Goal: Information Seeking & Learning: Compare options

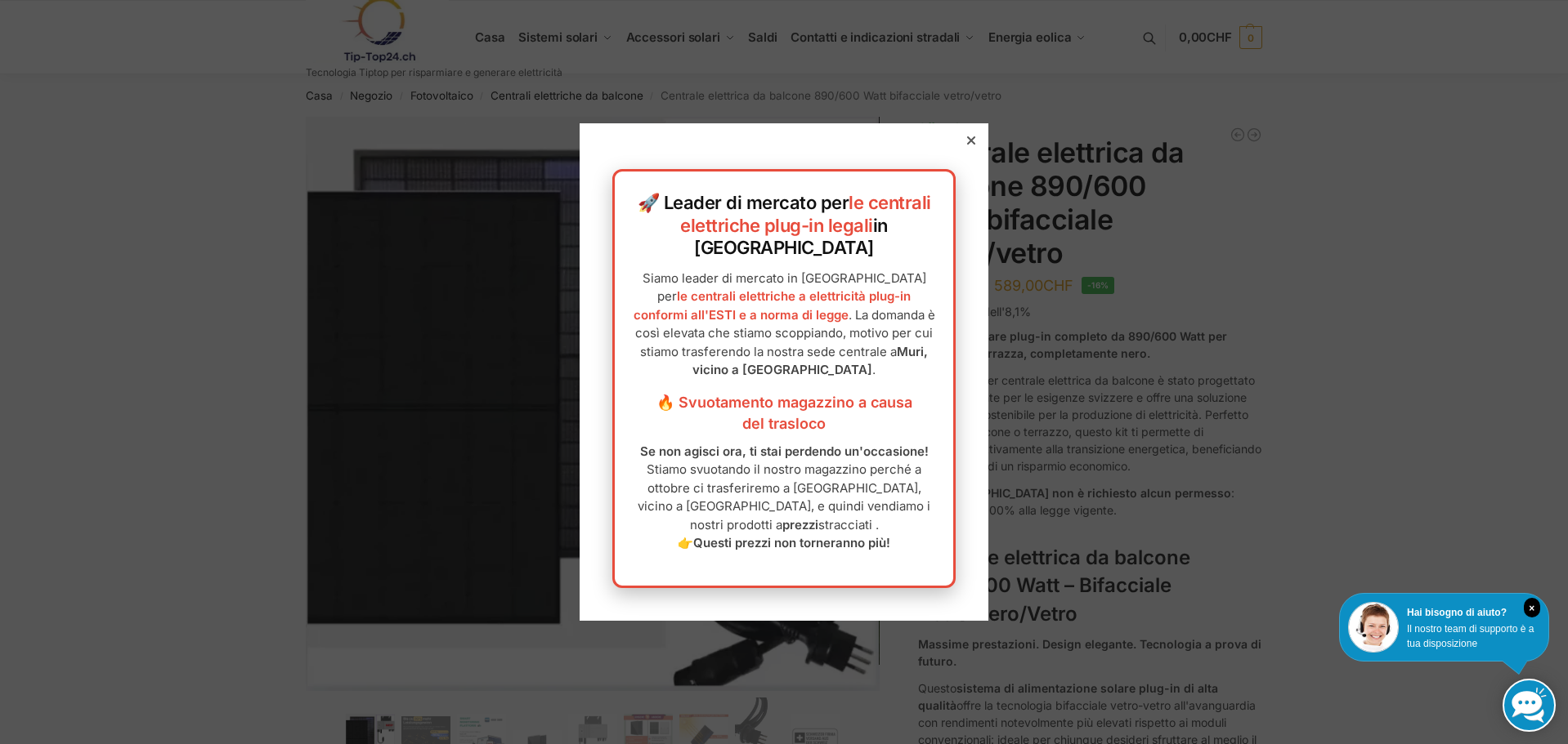
click at [964, 148] on div at bounding box center [971, 140] width 15 height 15
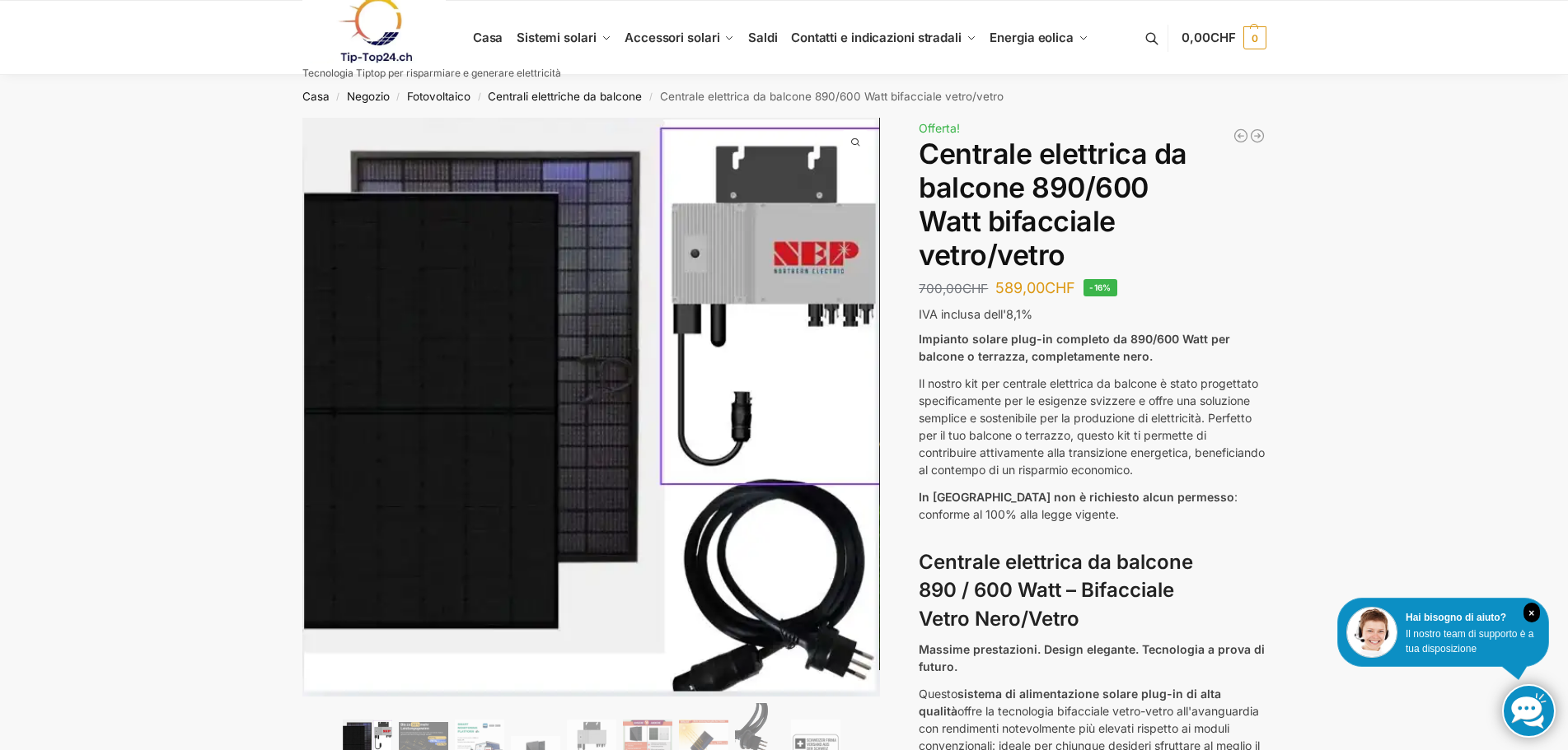
click at [960, 165] on font "Centrale elettrica da balcone 890/600 Watt bifacciale vetro/vetro" at bounding box center [1053, 203] width 268 height 134
click at [965, 163] on font "Centrale elettrica da balcone 890/600 Watt bifacciale vetro/vetro" at bounding box center [1053, 203] width 268 height 134
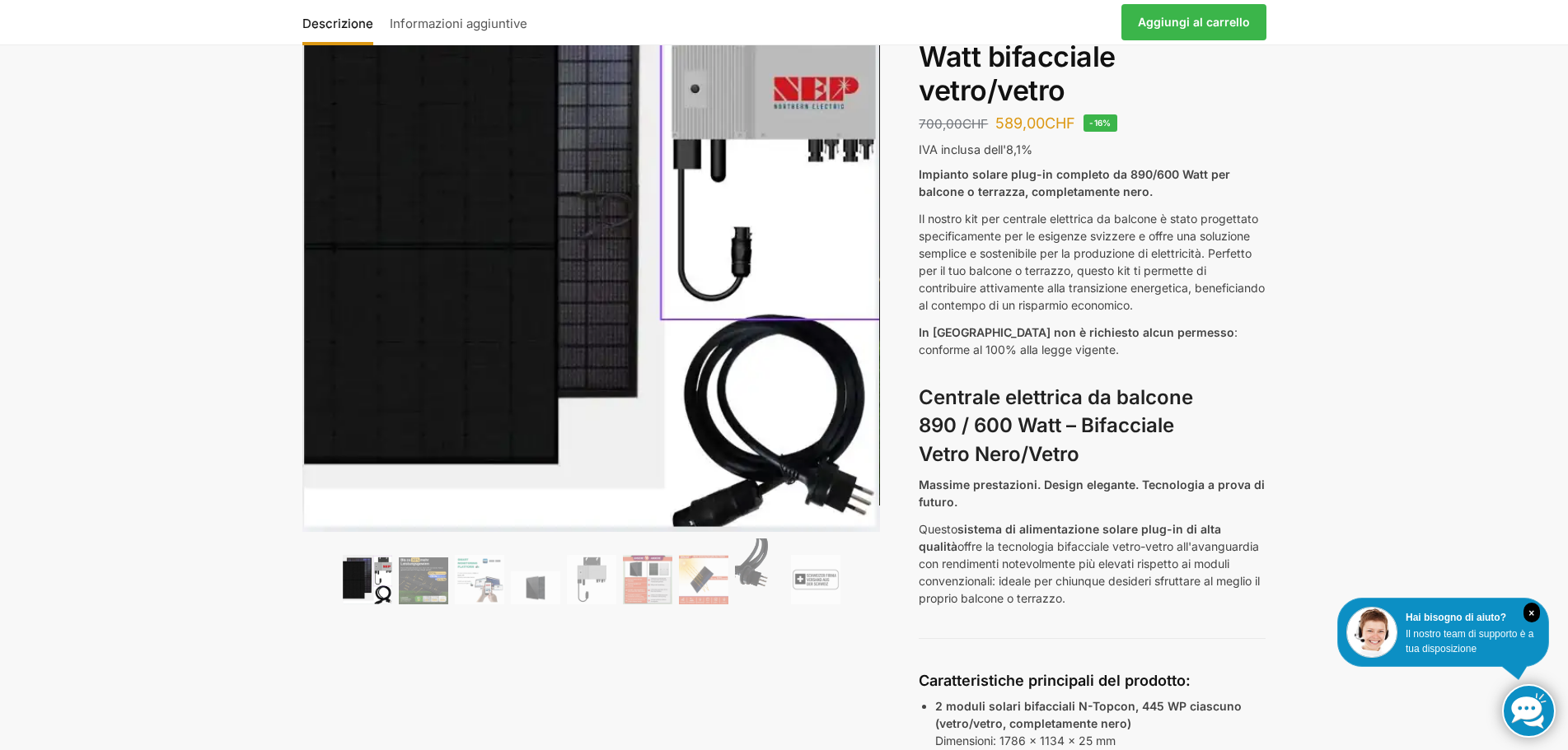
scroll to position [247, 0]
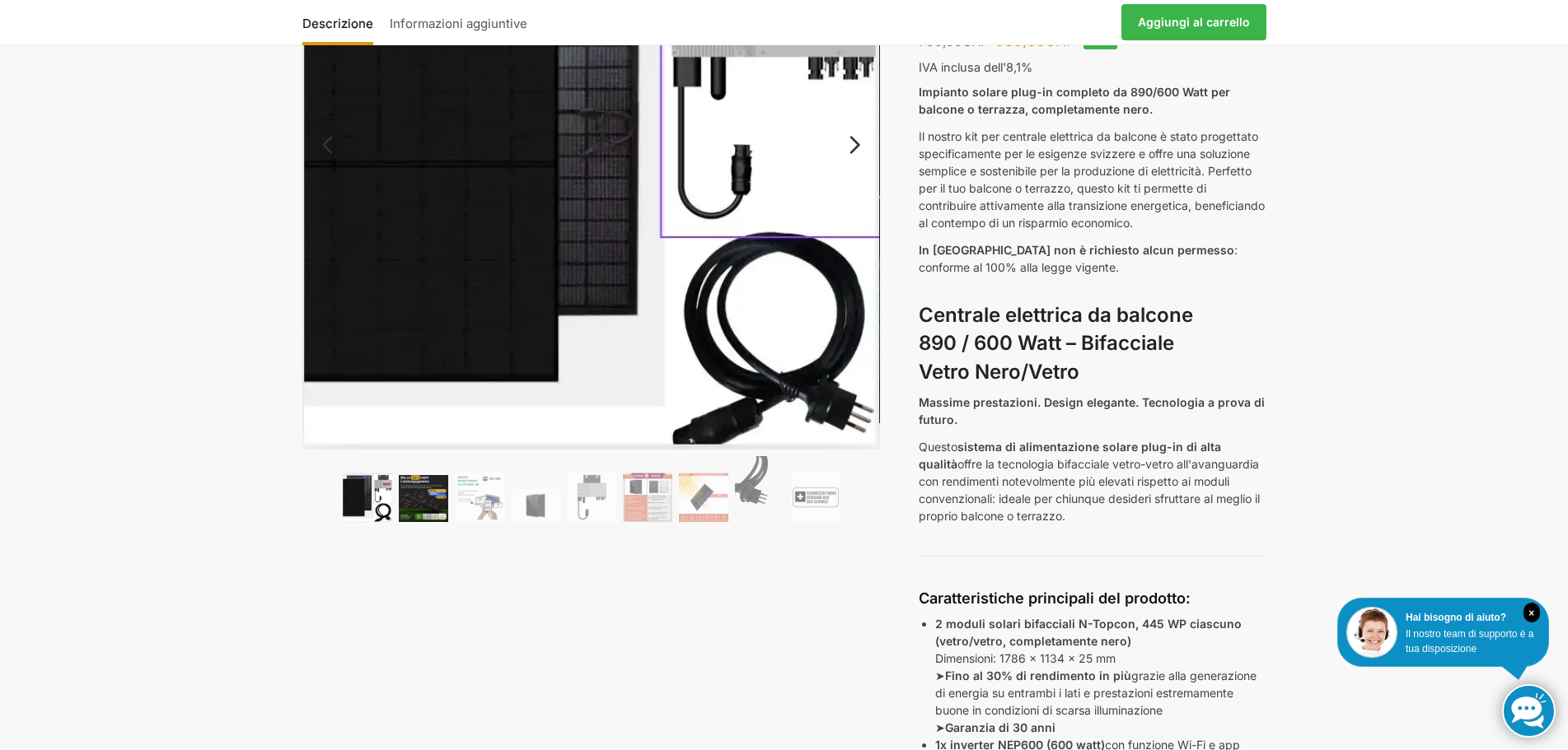
click at [445, 490] on img at bounding box center [423, 498] width 49 height 47
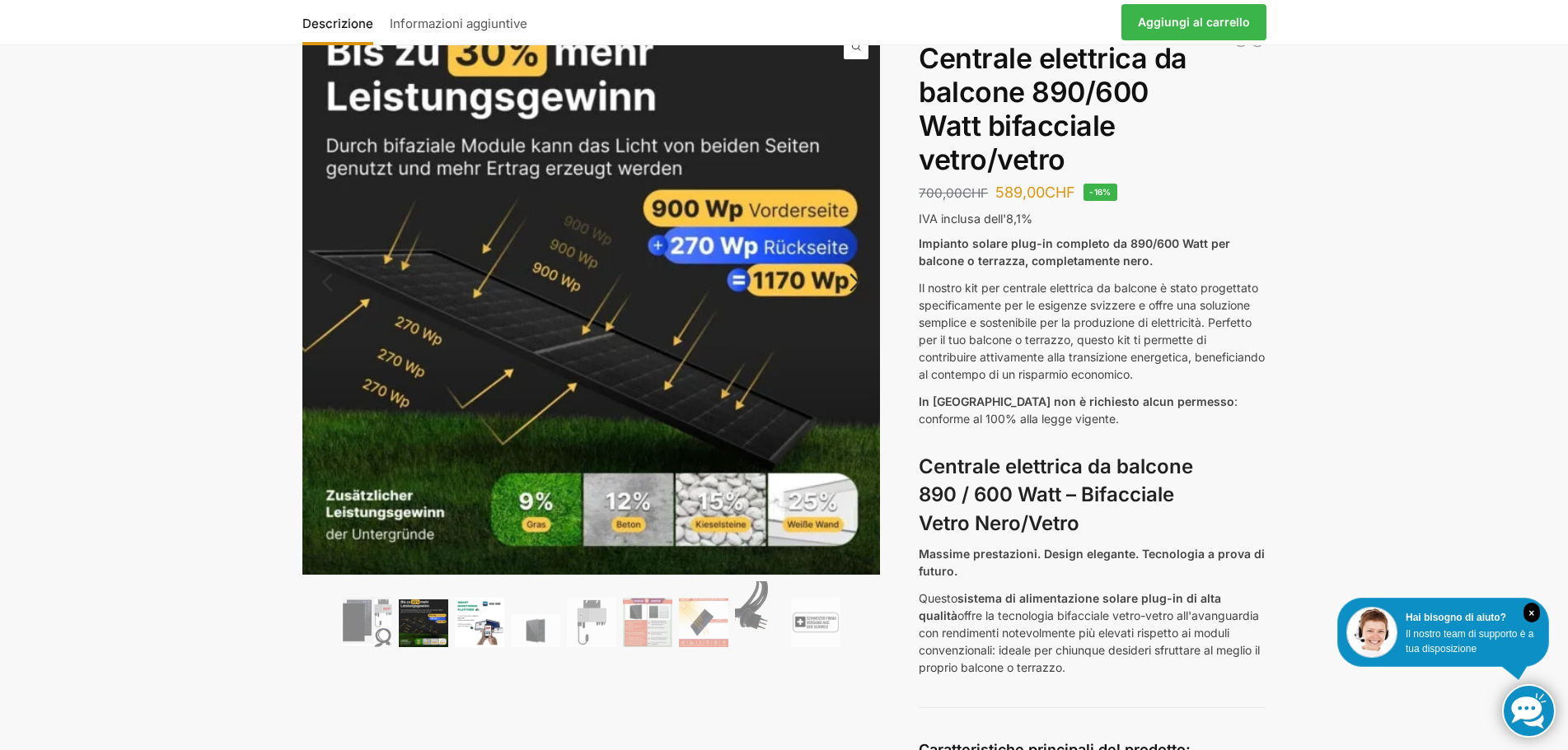
scroll to position [82, 0]
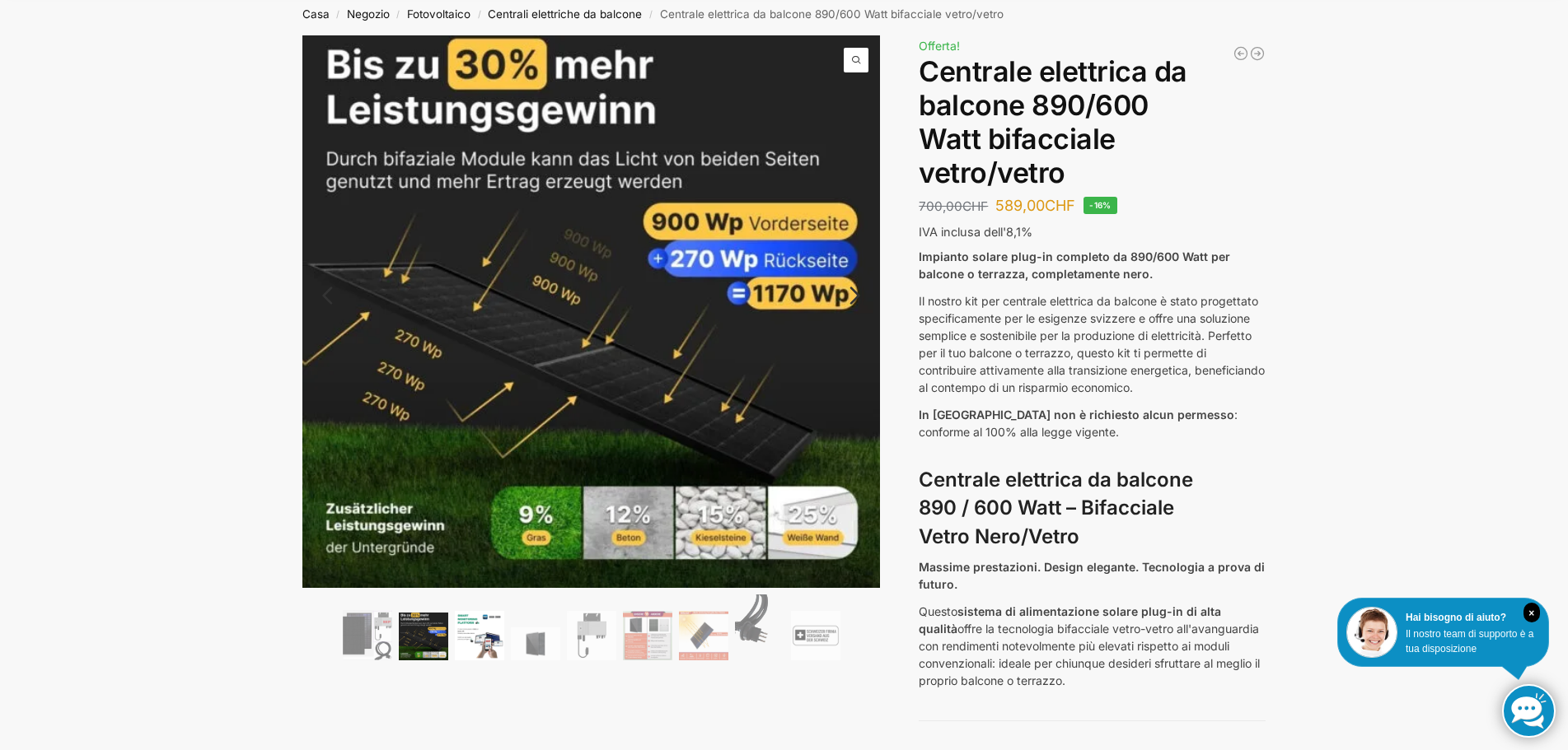
click at [494, 647] on img at bounding box center [479, 635] width 49 height 49
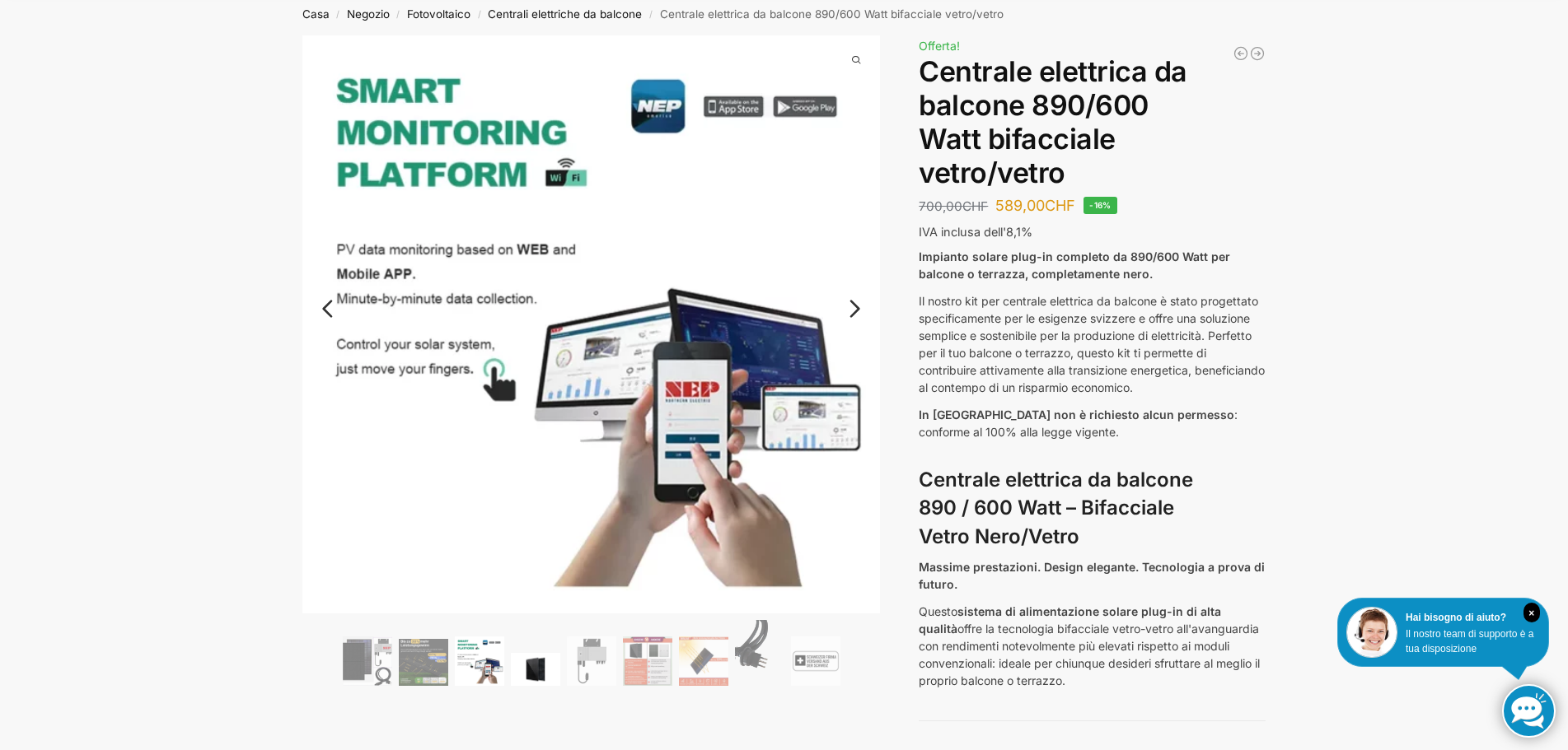
click at [551, 664] on img at bounding box center [535, 670] width 49 height 33
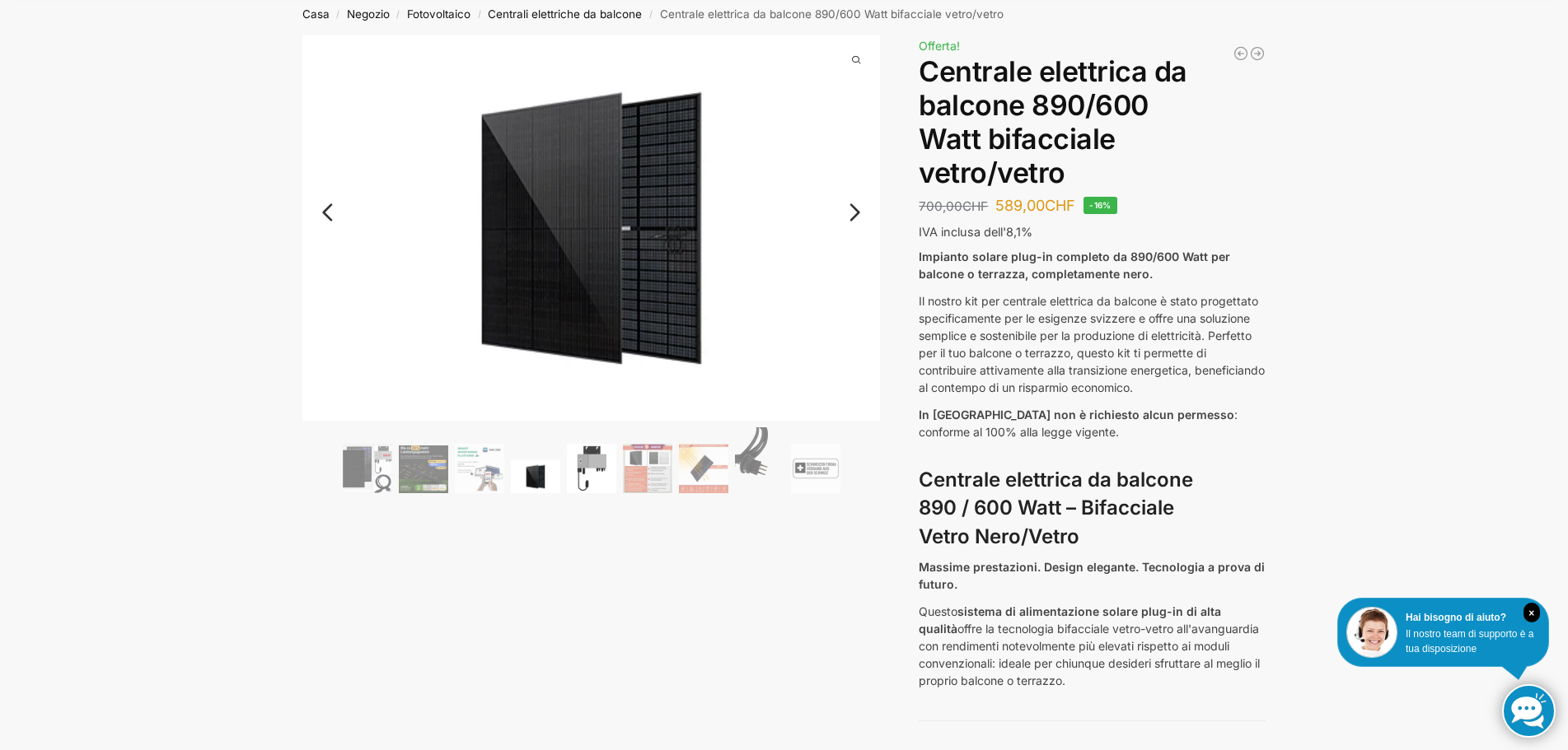
click at [576, 477] on img at bounding box center [591, 468] width 49 height 49
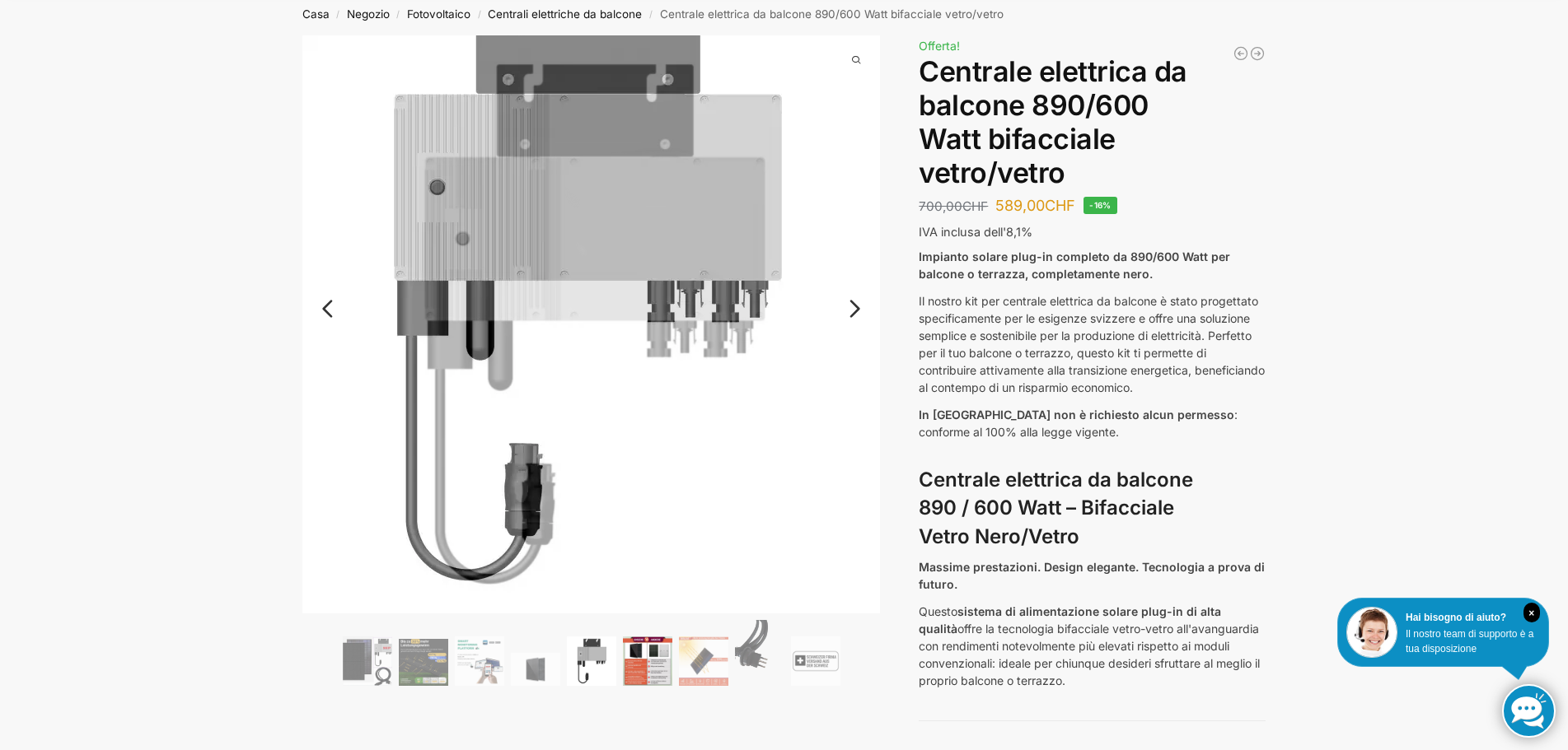
click at [651, 649] on img at bounding box center [647, 661] width 49 height 49
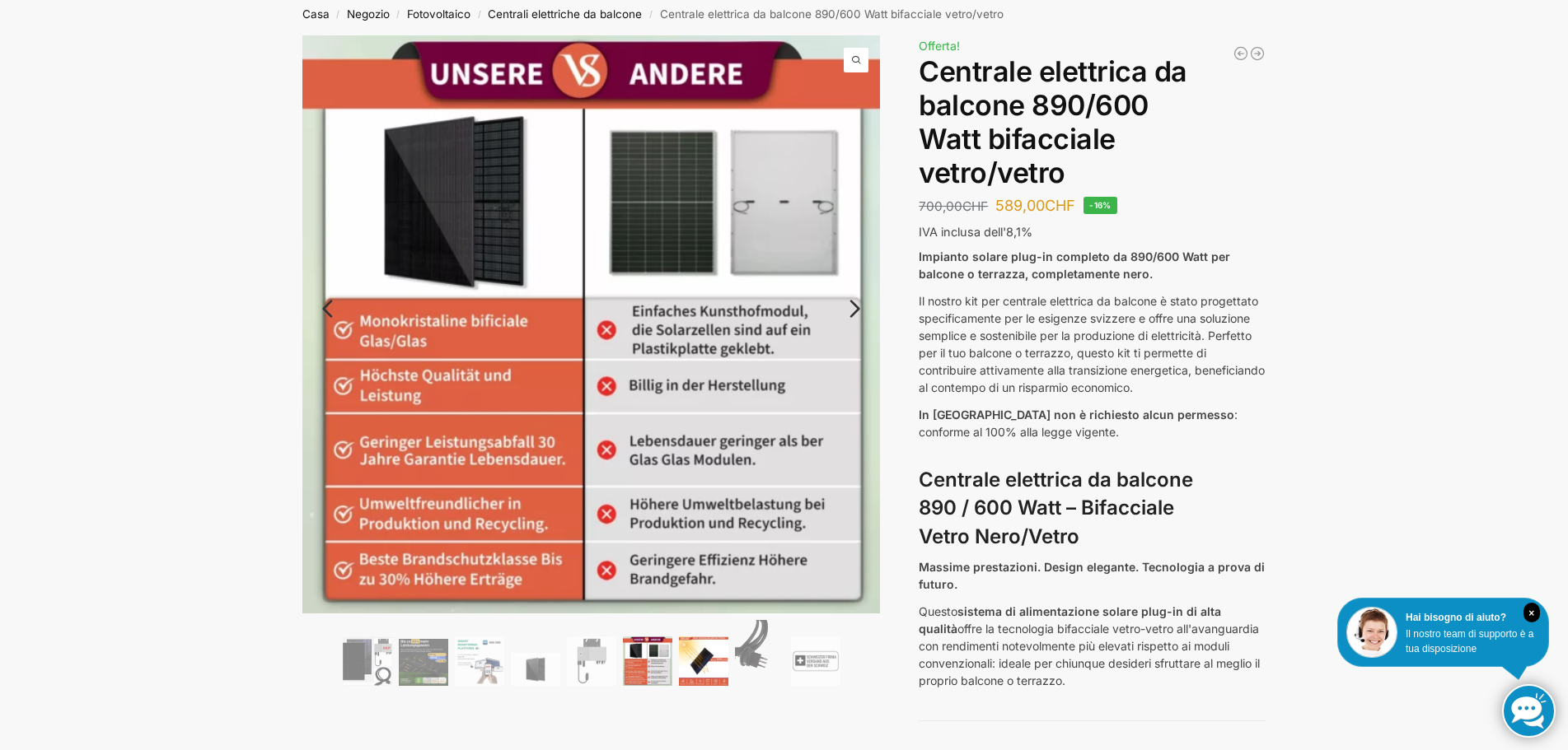
click at [697, 650] on img at bounding box center [704, 661] width 49 height 49
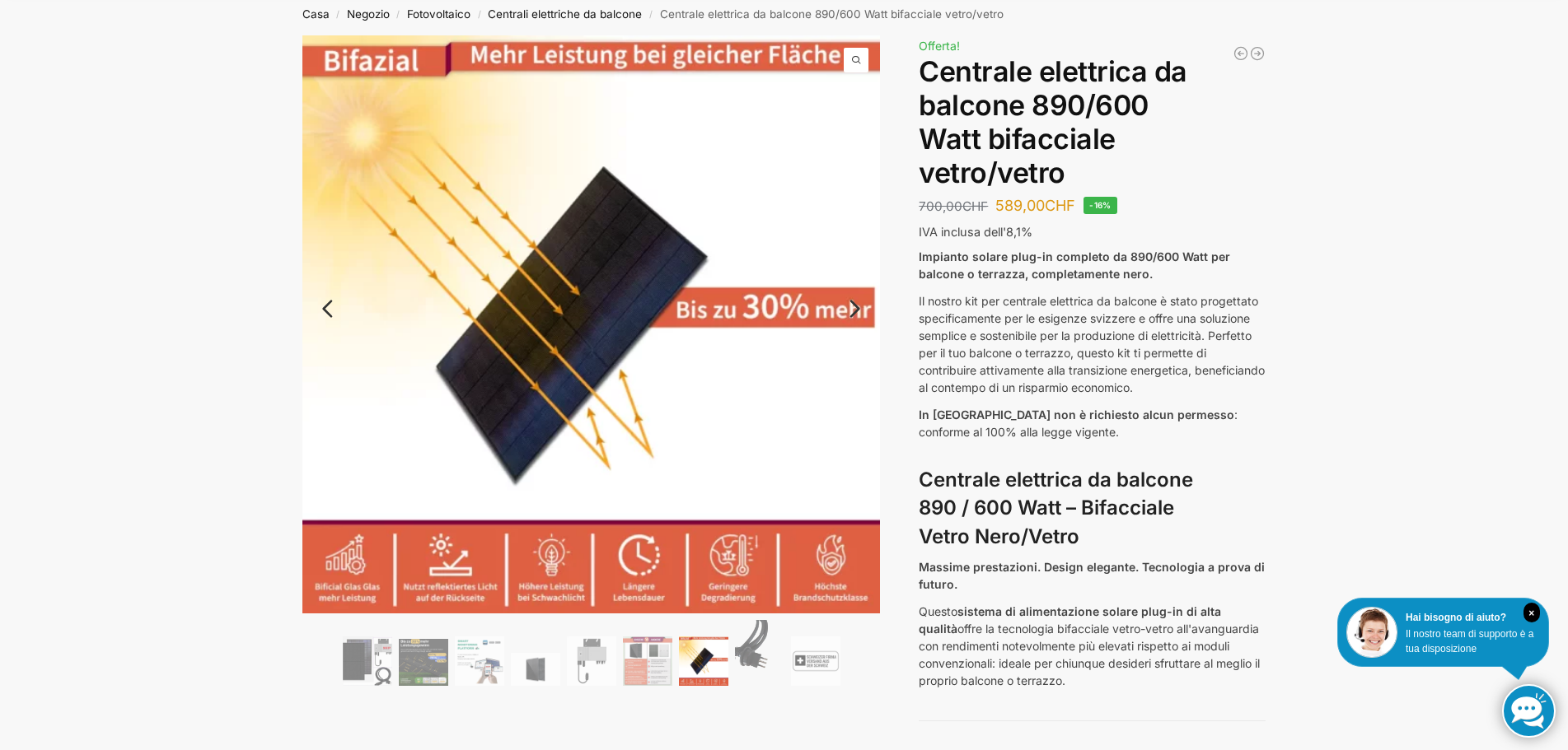
click at [723, 650] on img at bounding box center [704, 661] width 49 height 49
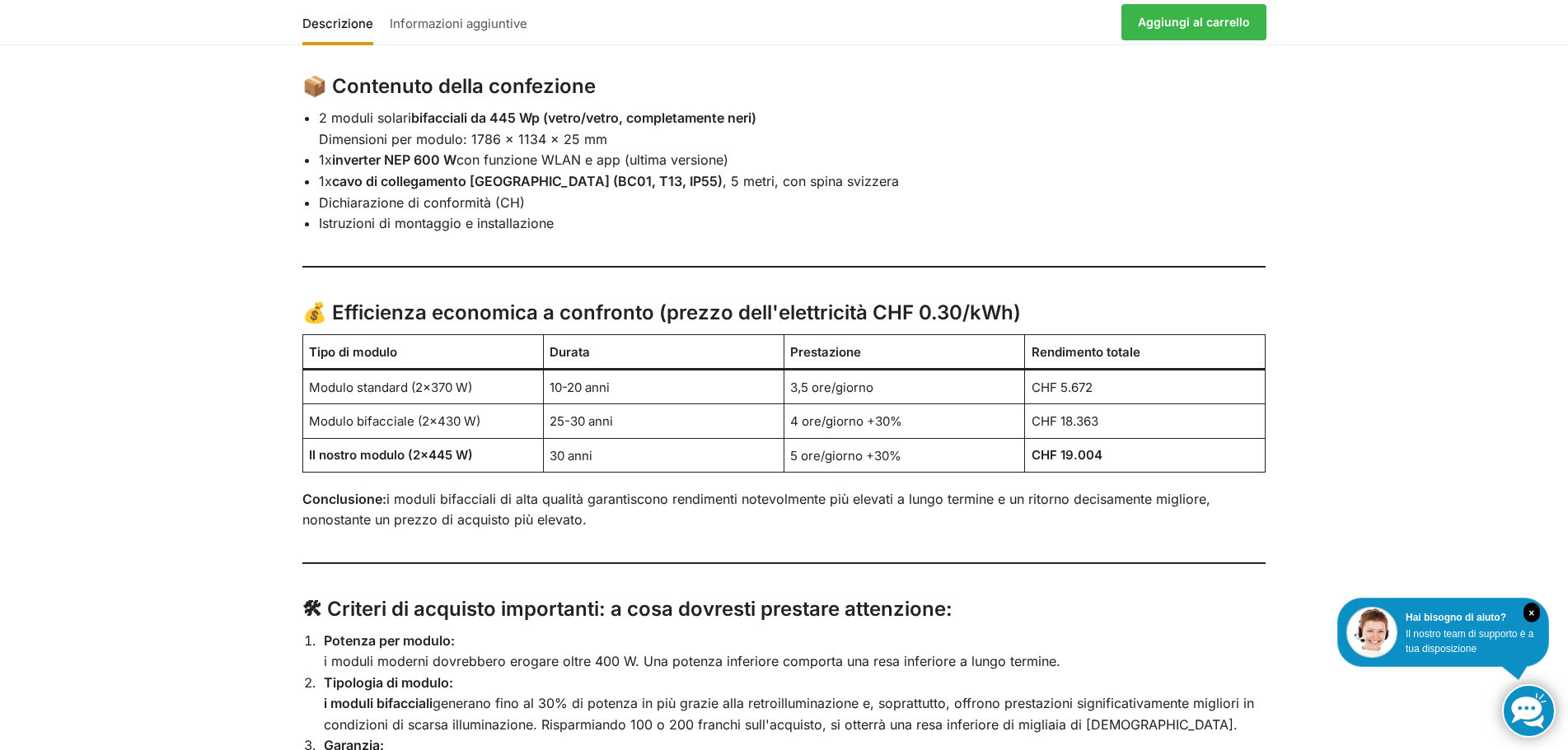
scroll to position [3294, 0]
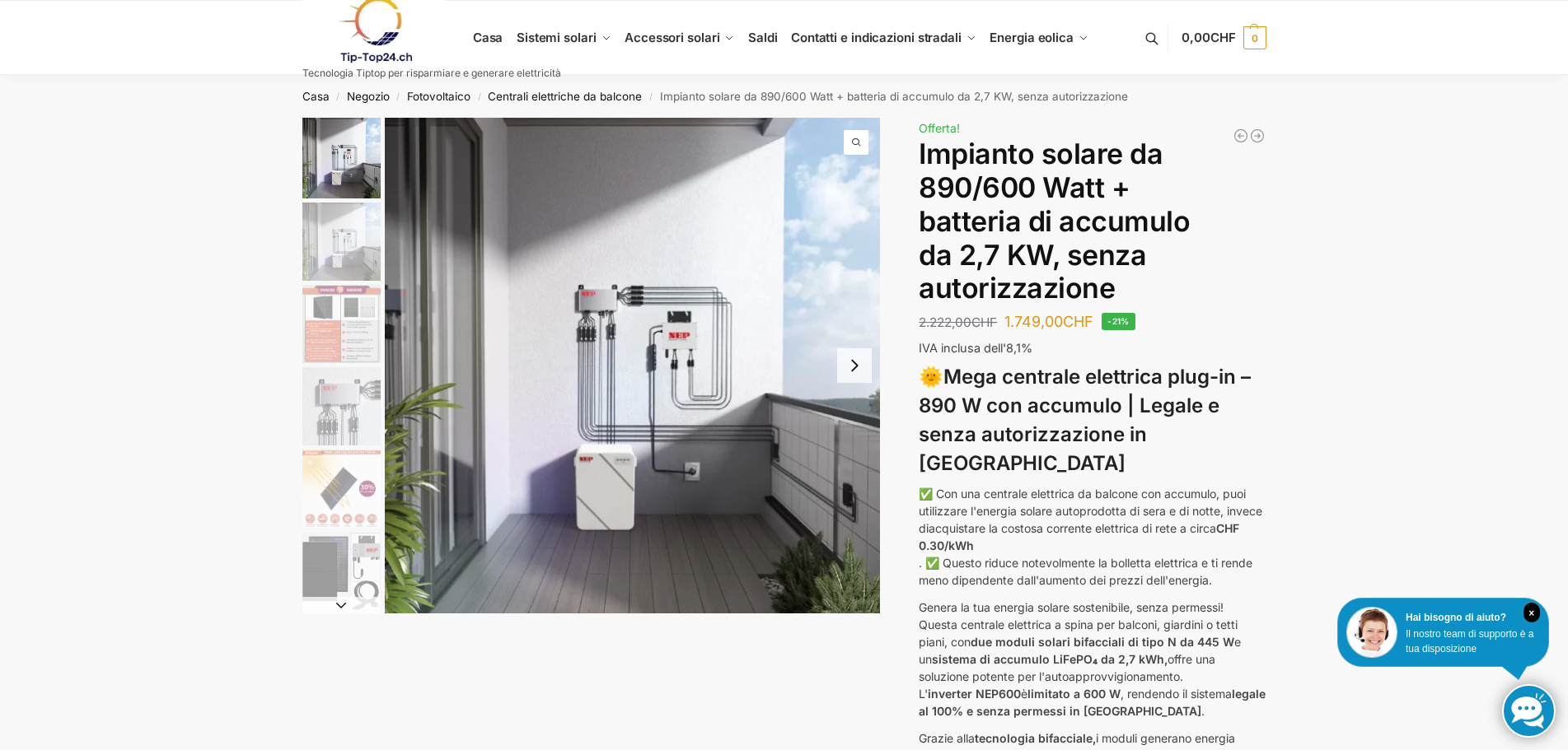
click at [877, 370] on img "1 / 12" at bounding box center [633, 365] width 496 height 496
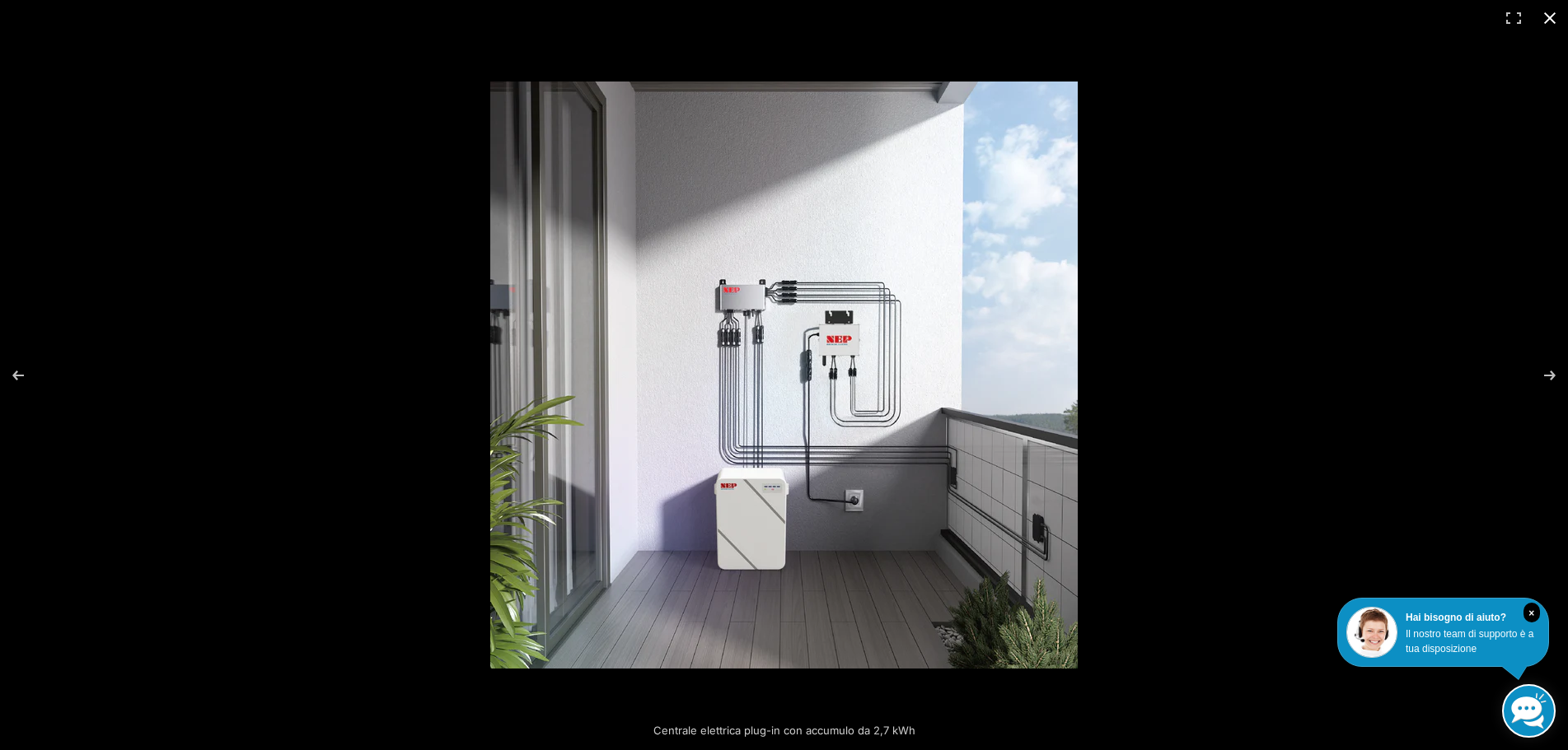
click at [1557, 23] on button "Chiudi (Esc)" at bounding box center [1550, 18] width 36 height 36
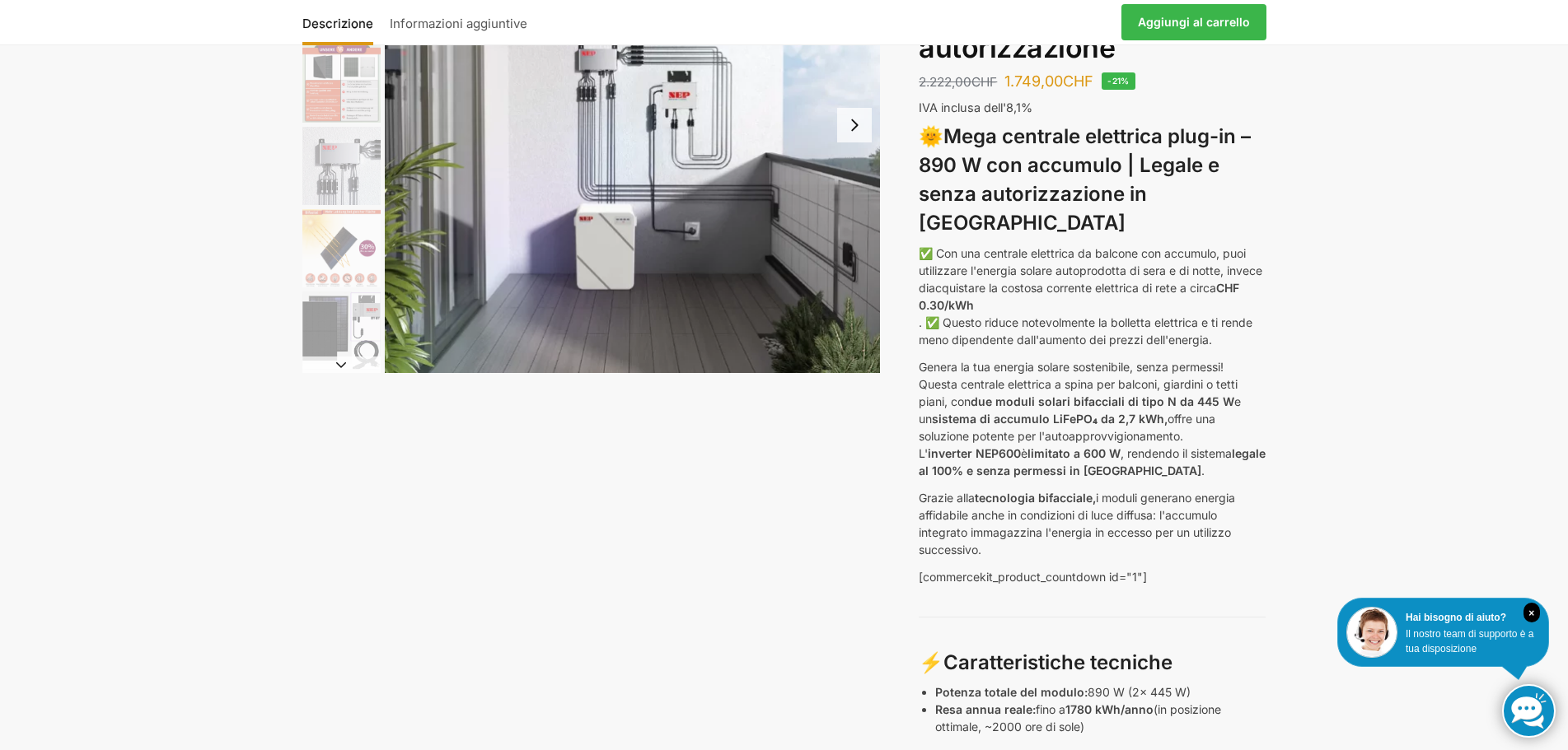
scroll to position [247, 0]
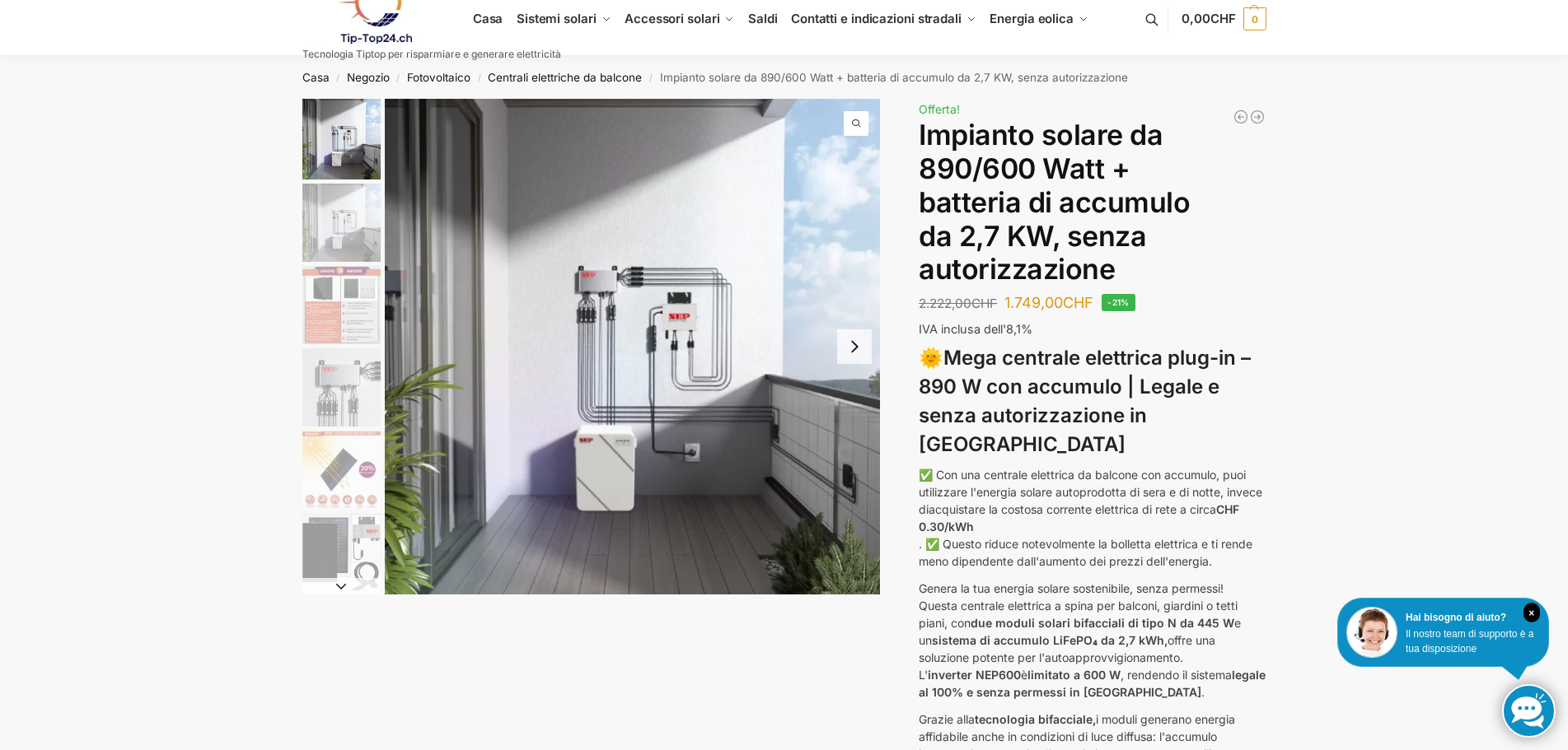
scroll to position [0, 0]
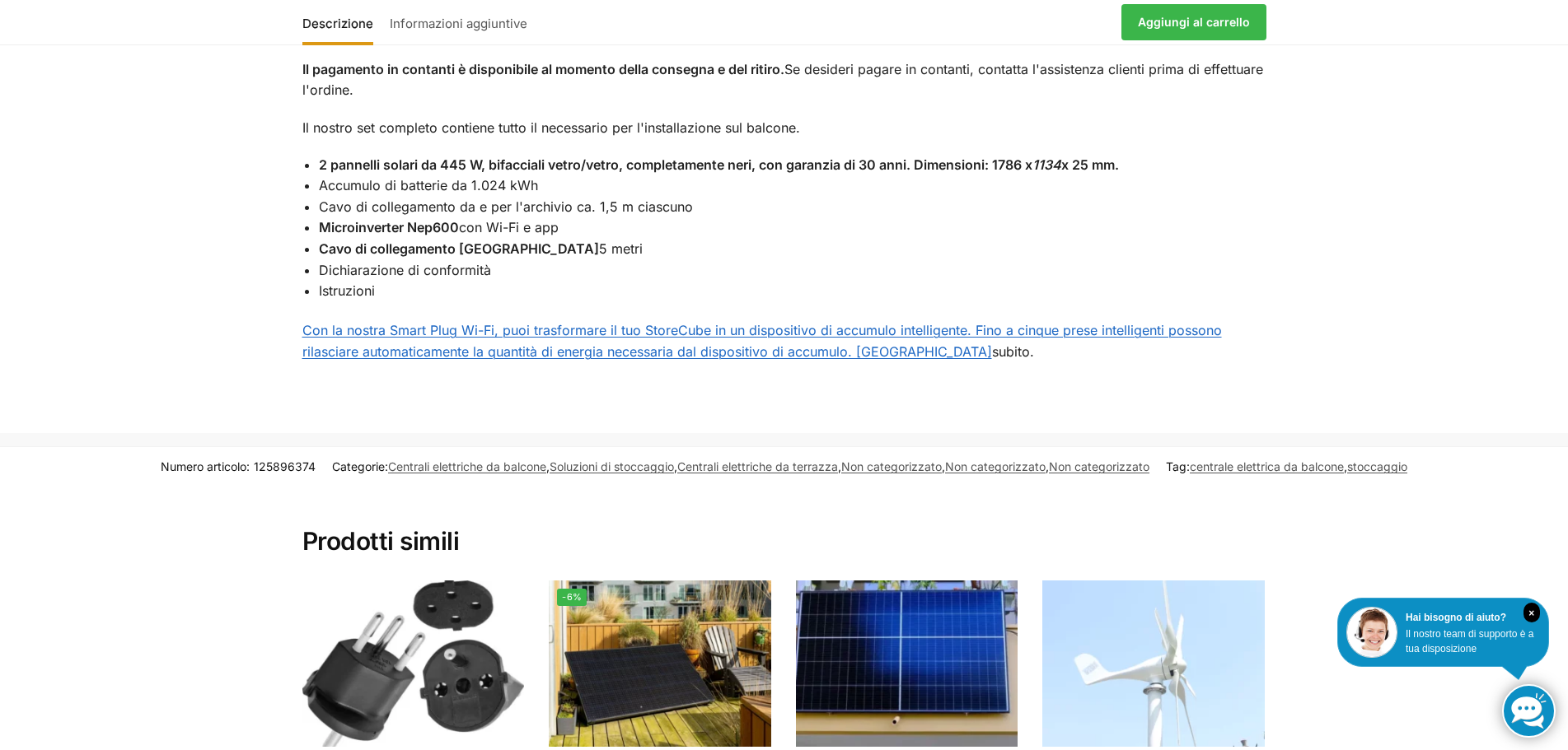
scroll to position [1071, 0]
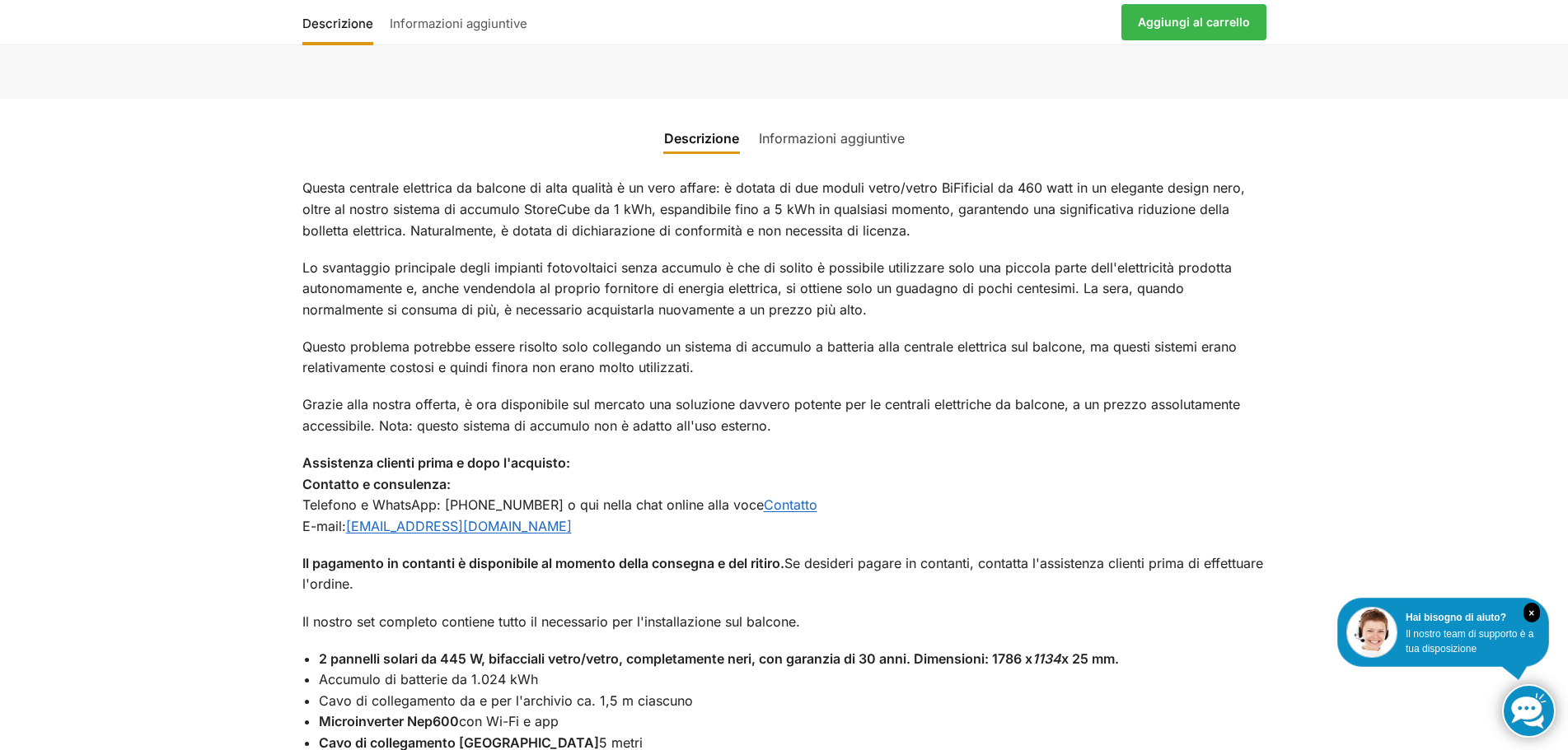
click at [794, 146] on font "Informazioni aggiuntive" at bounding box center [832, 138] width 146 height 16
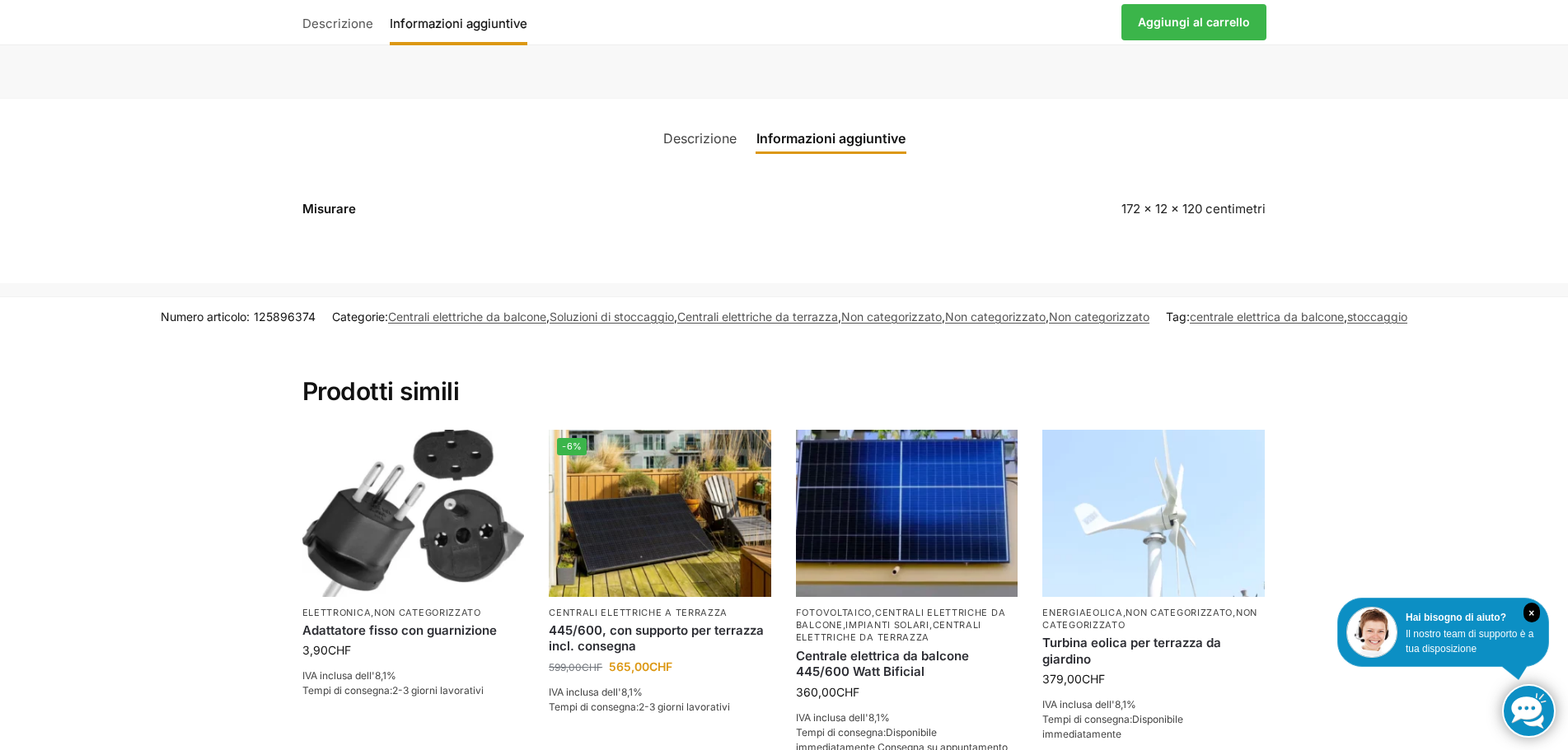
click at [682, 144] on font "Descrizione" at bounding box center [699, 138] width 74 height 16
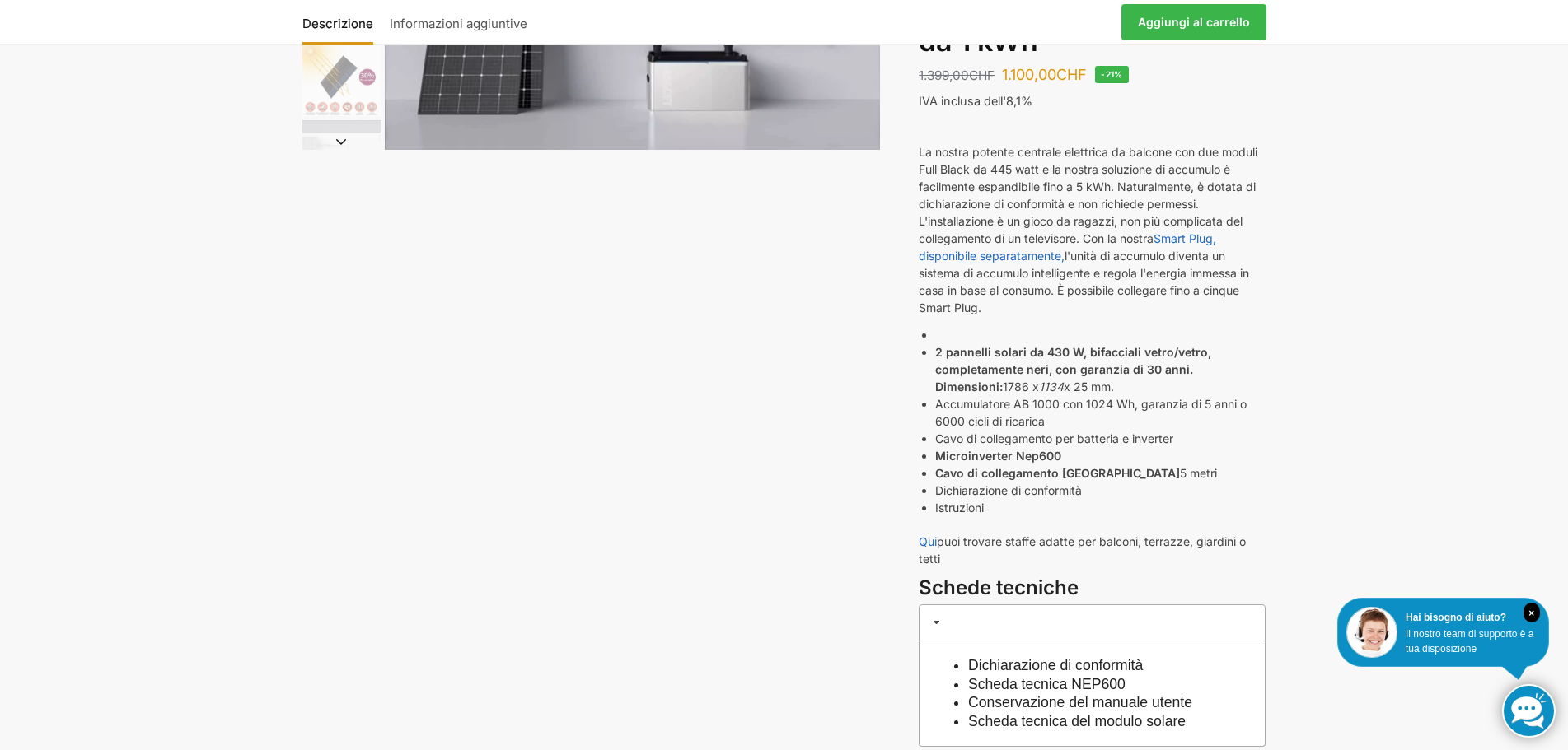
scroll to position [0, 0]
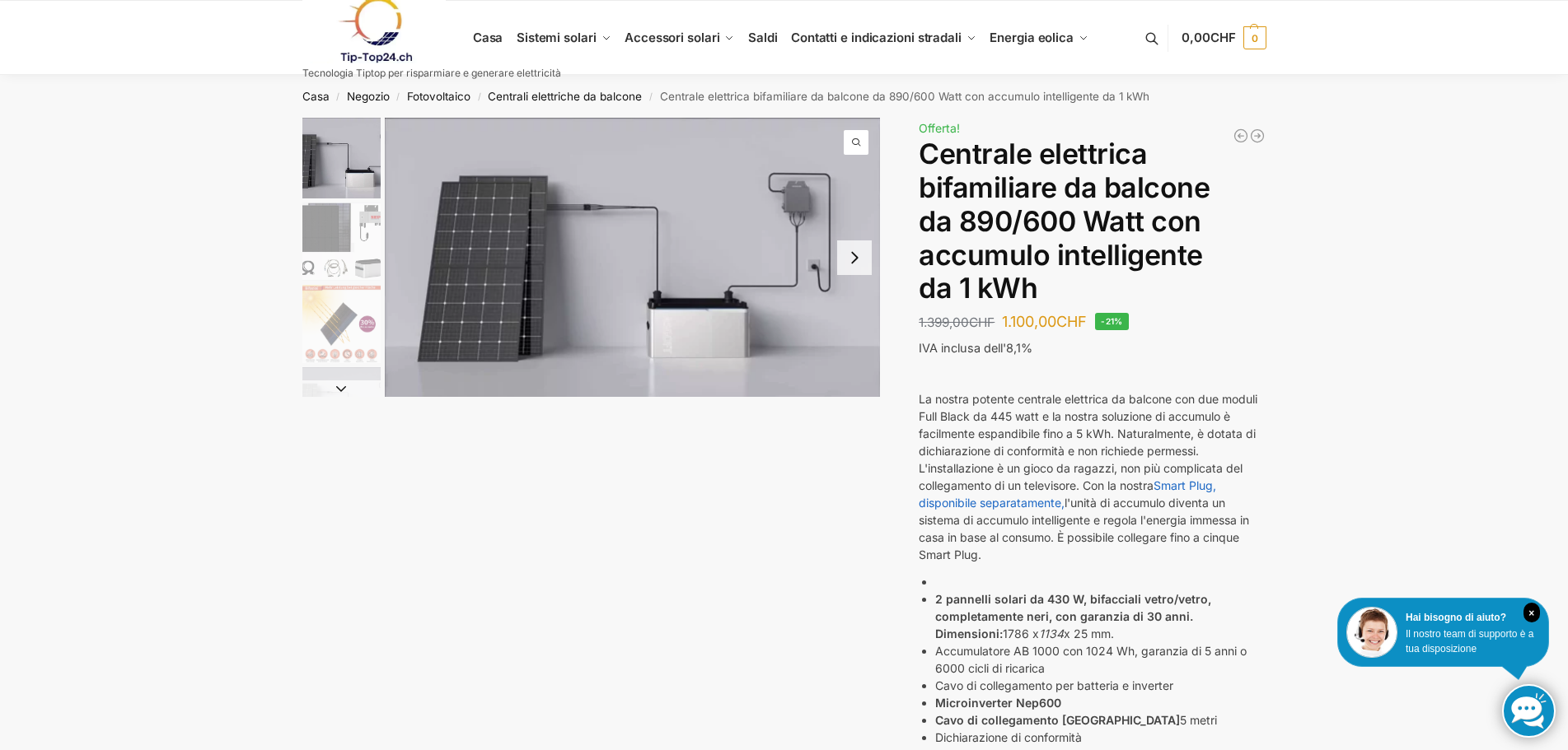
click at [357, 232] on img "2 / 7" at bounding box center [341, 241] width 78 height 78
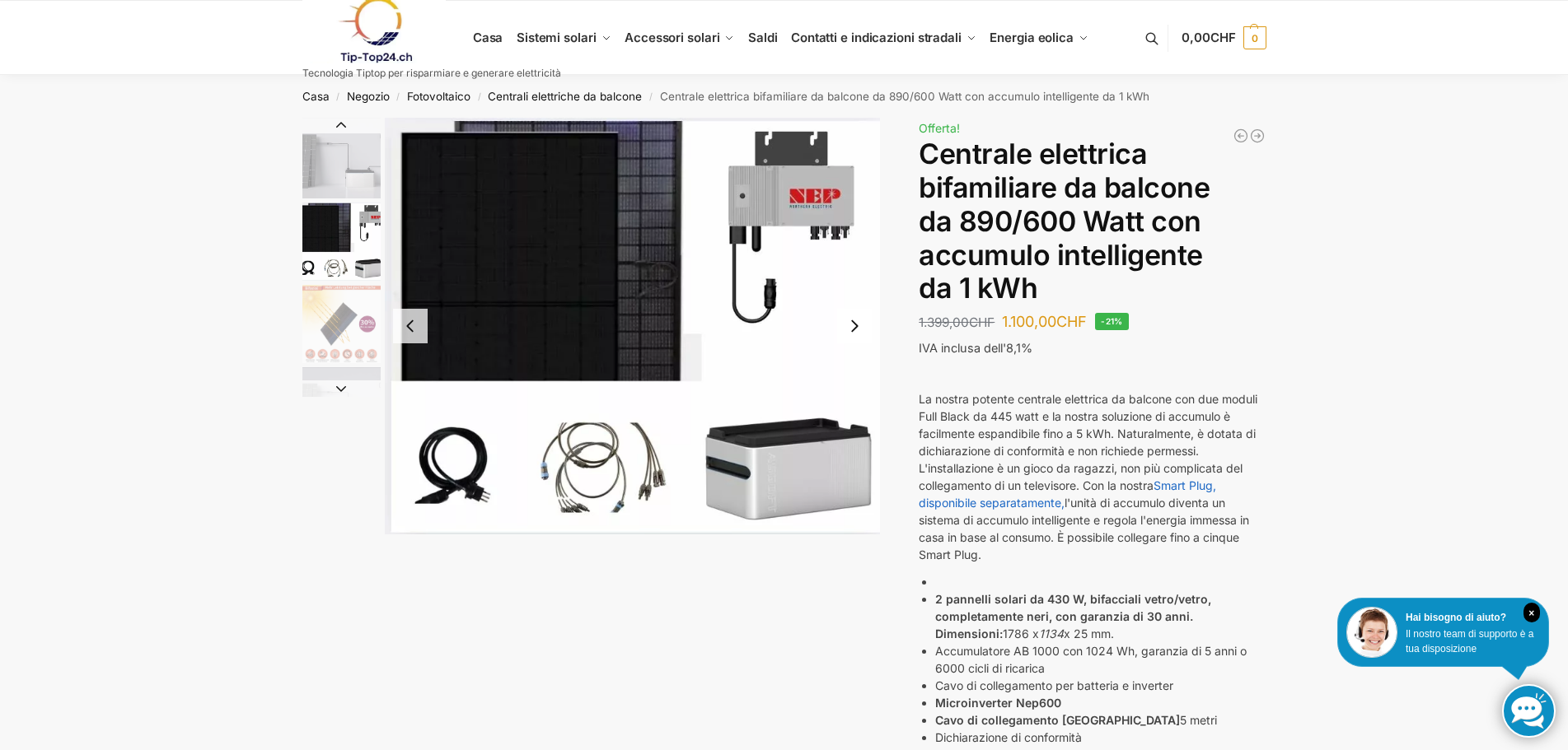
click at [331, 339] on img "3 / 7" at bounding box center [341, 324] width 78 height 78
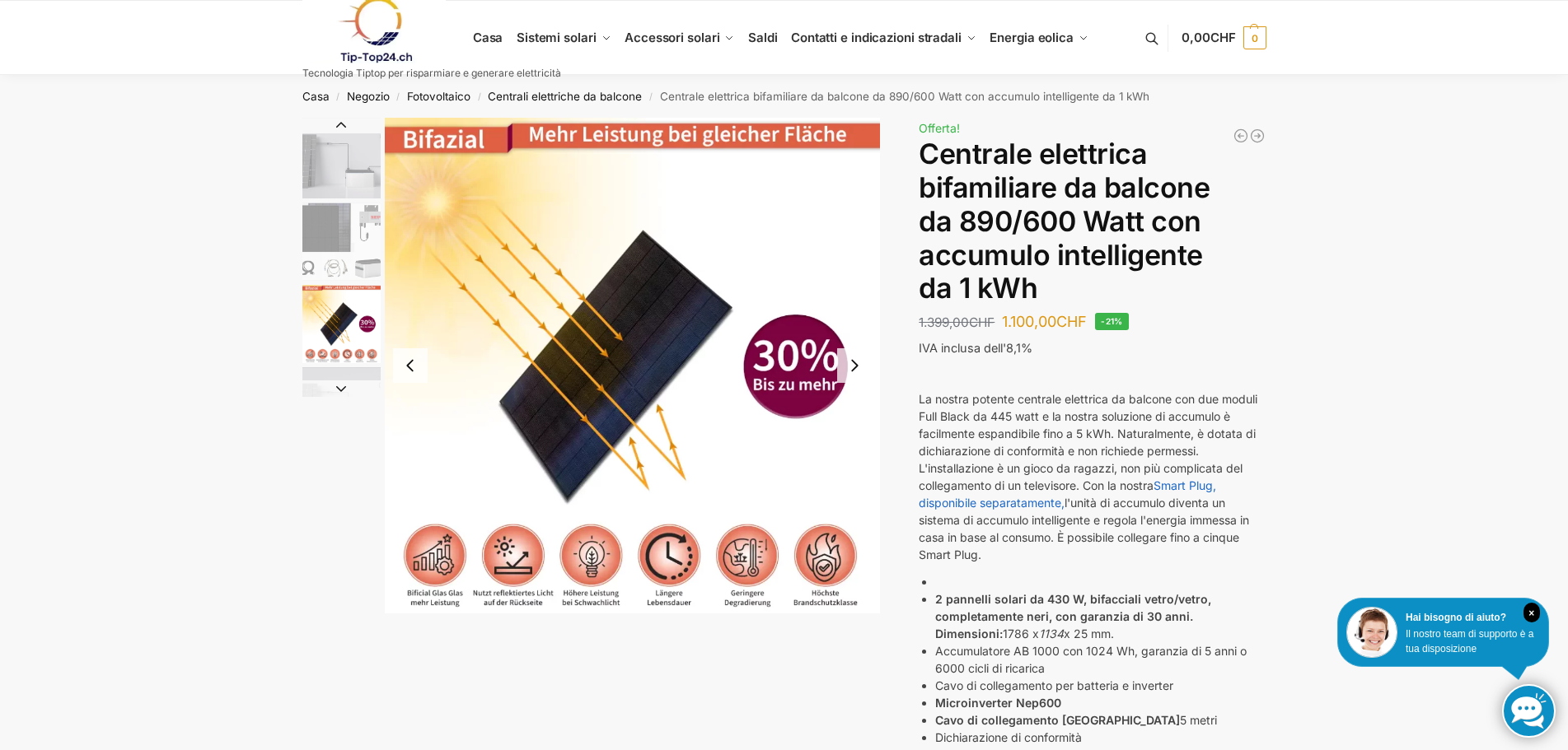
click at [336, 395] on button "Diapositiva successiva" at bounding box center [341, 388] width 78 height 16
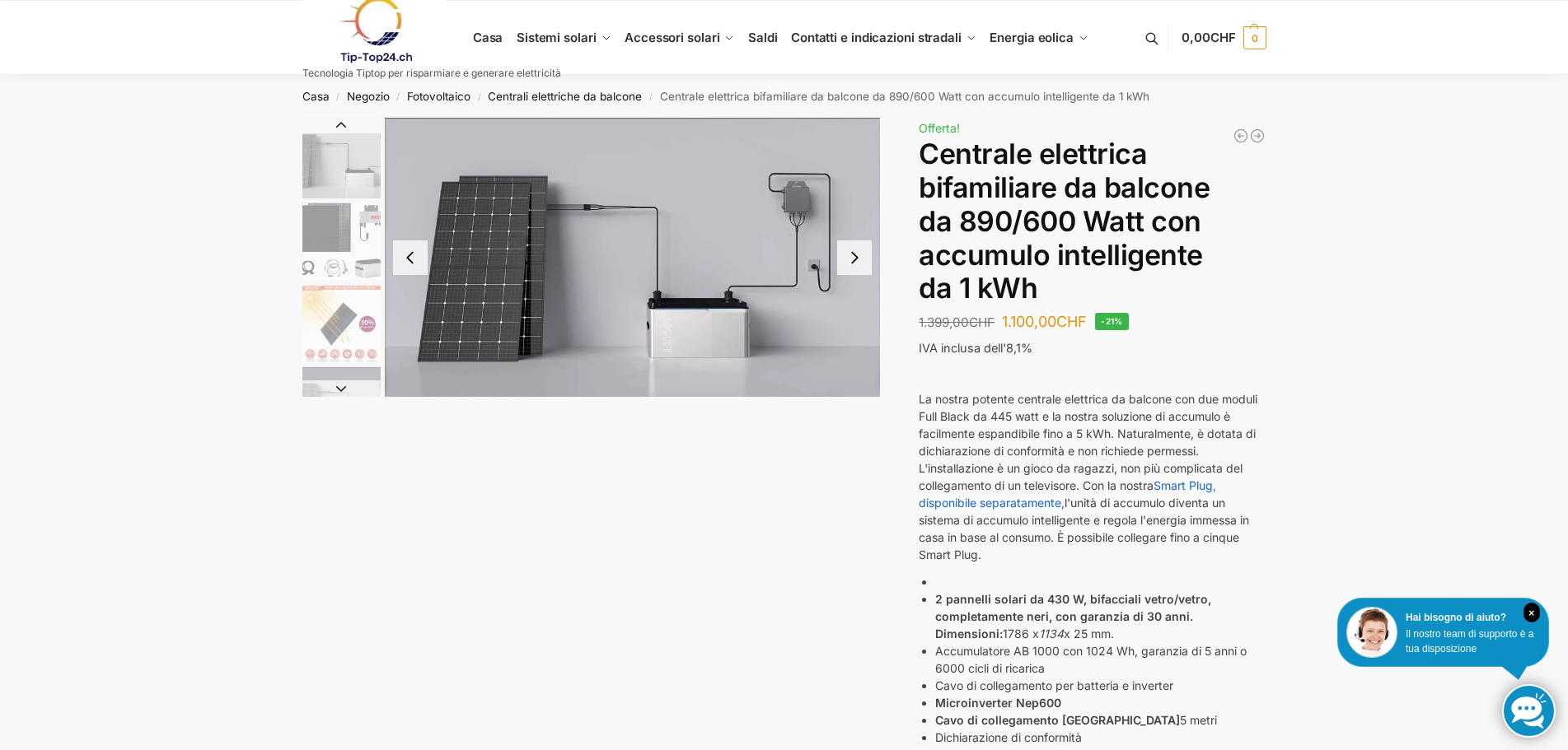
click at [709, 309] on img "4 / 7" at bounding box center [633, 257] width 496 height 279
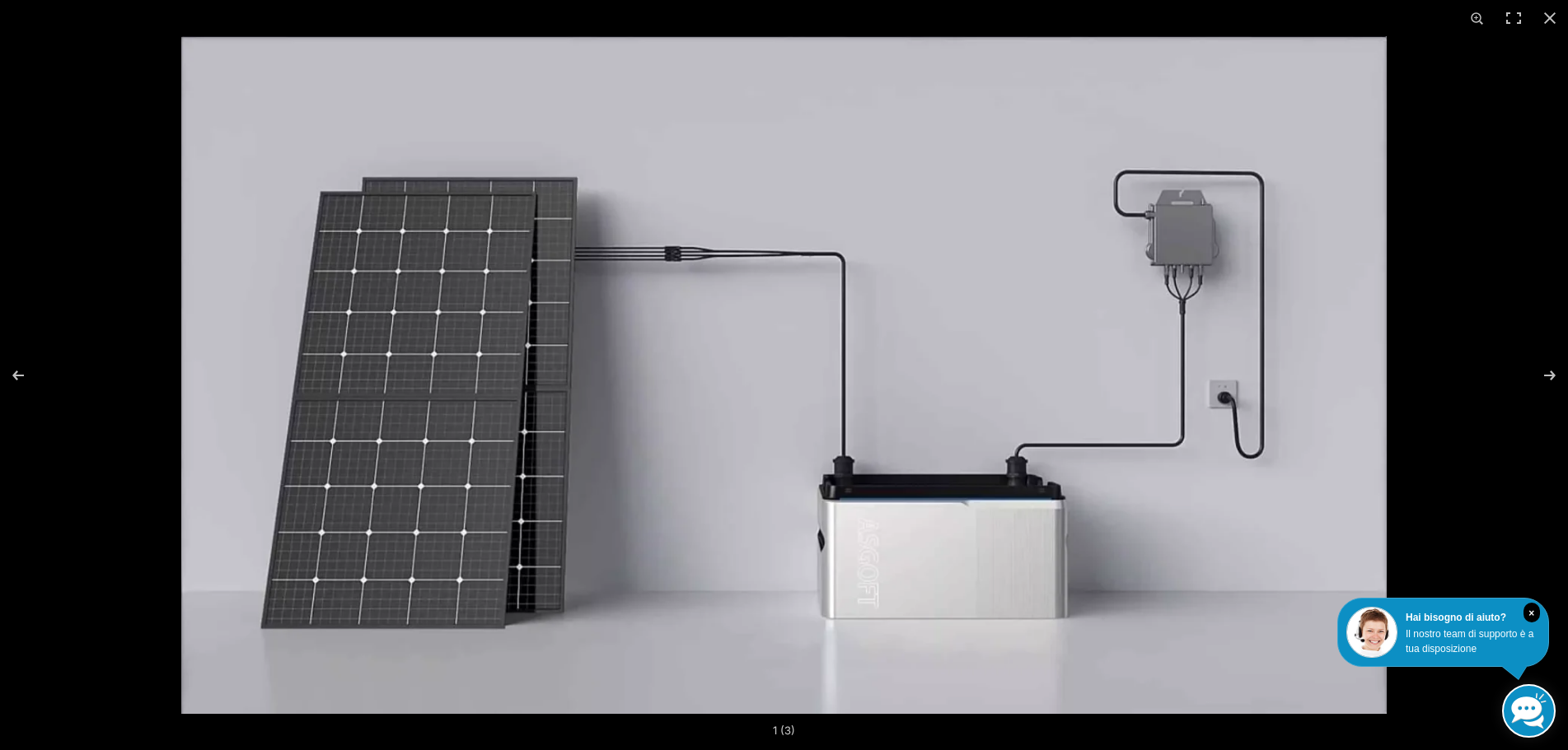
click at [704, 307] on img at bounding box center [783, 375] width 1205 height 678
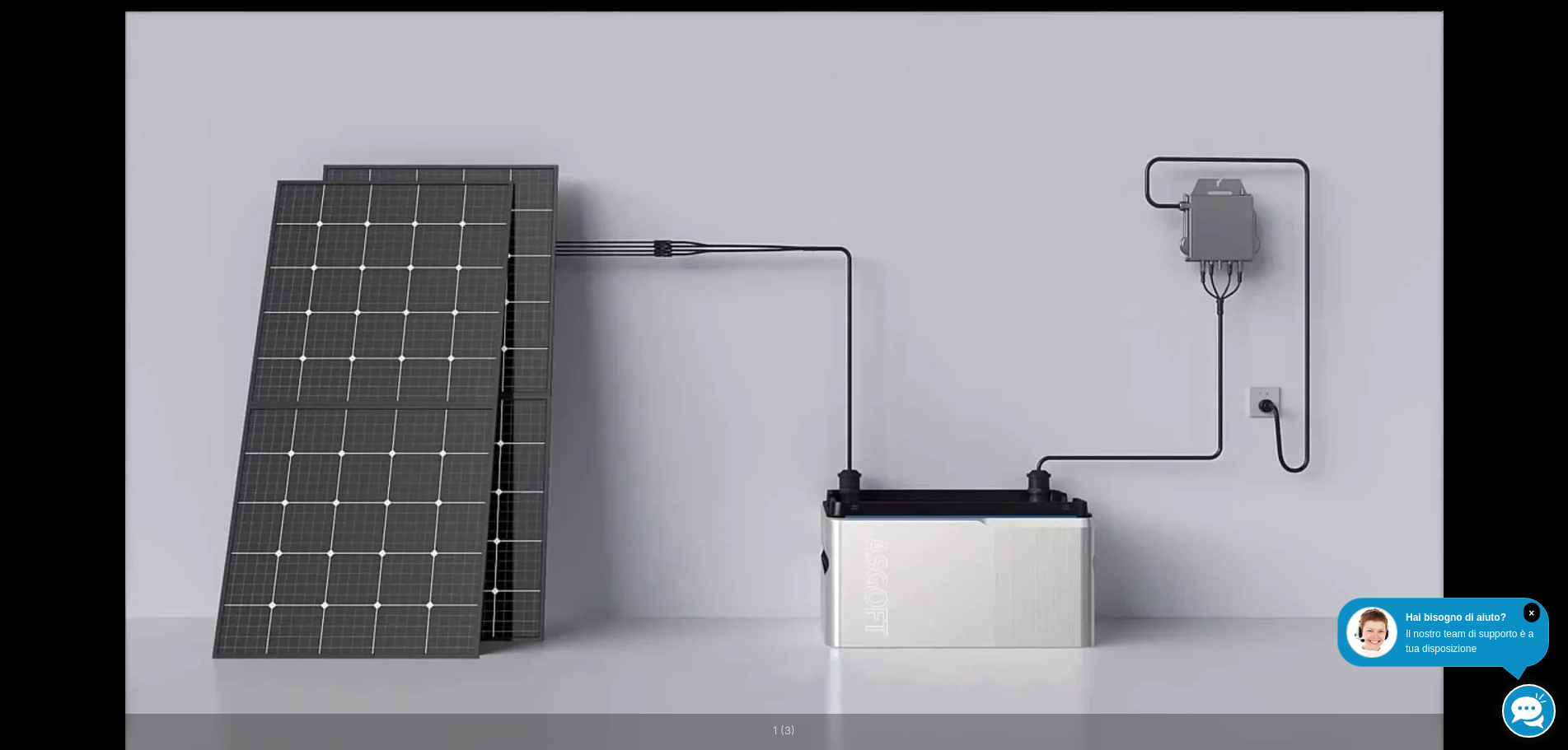
click at [704, 307] on img at bounding box center [784, 381] width 1318 height 741
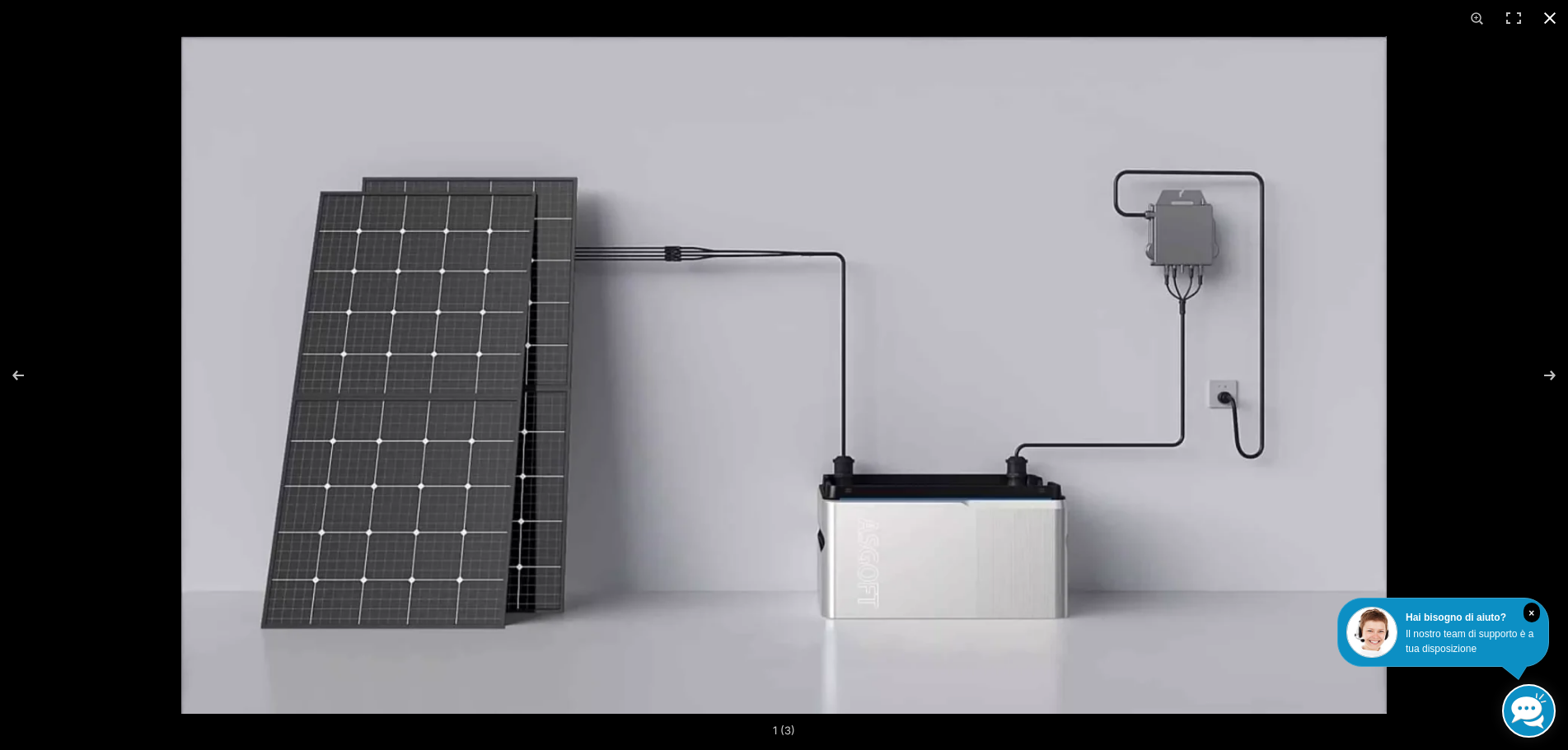
click at [1563, 13] on button "Chiudi (Esc)" at bounding box center [1550, 18] width 36 height 36
